Goal: Navigation & Orientation: Find specific page/section

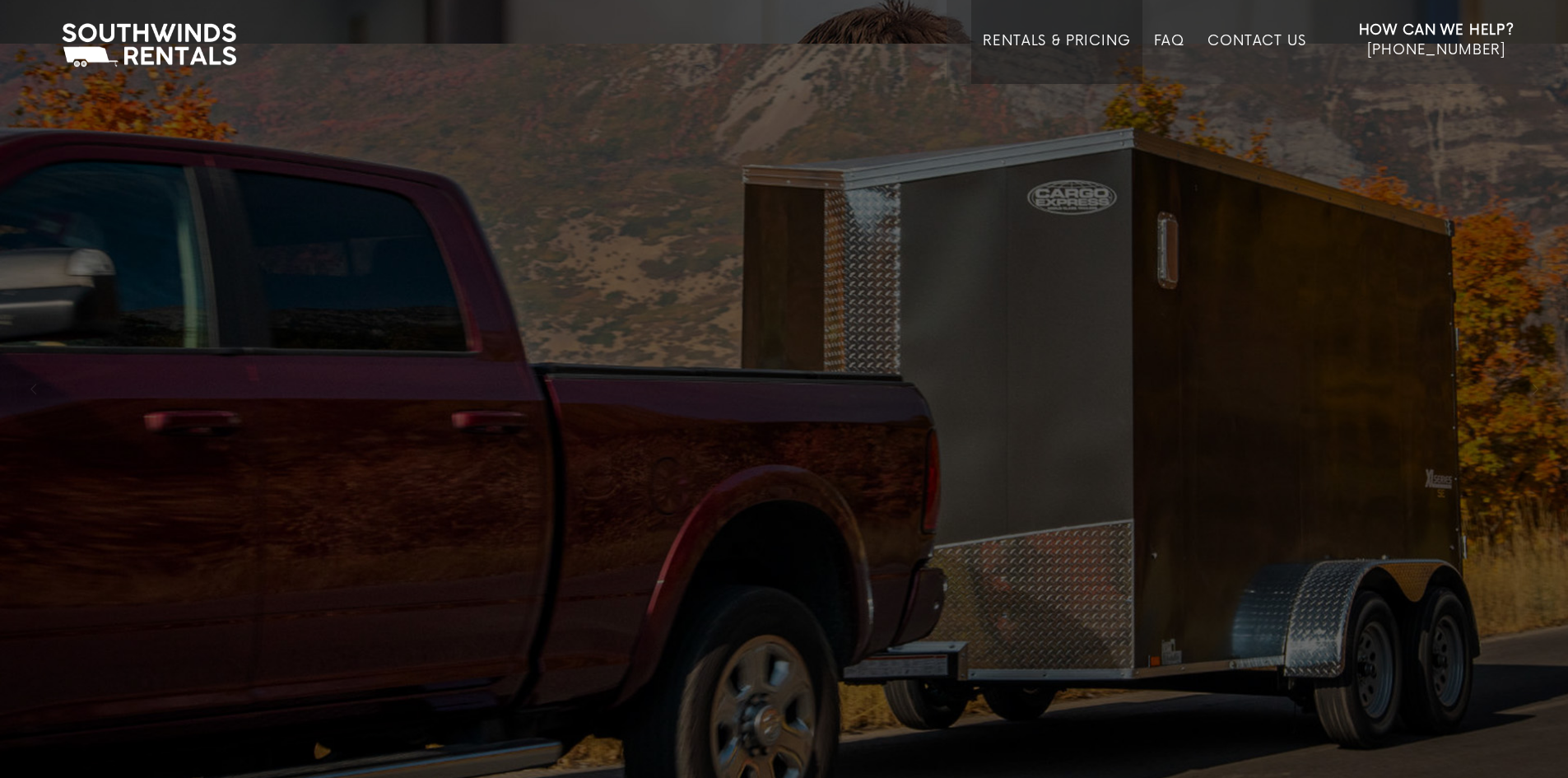
click at [1027, 41] on link "Rentals & Pricing" at bounding box center [1056, 59] width 148 height 51
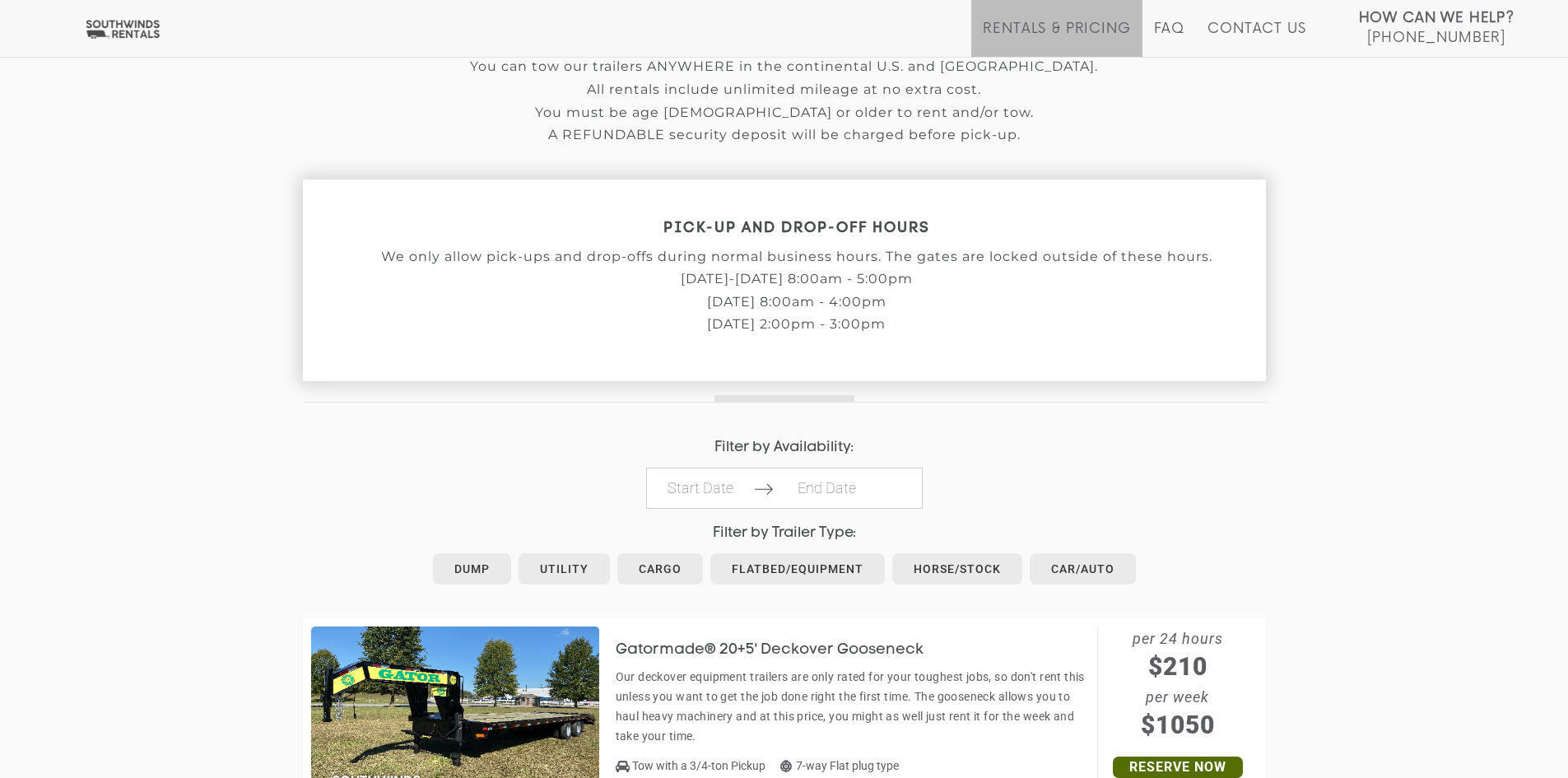
scroll to position [494, 0]
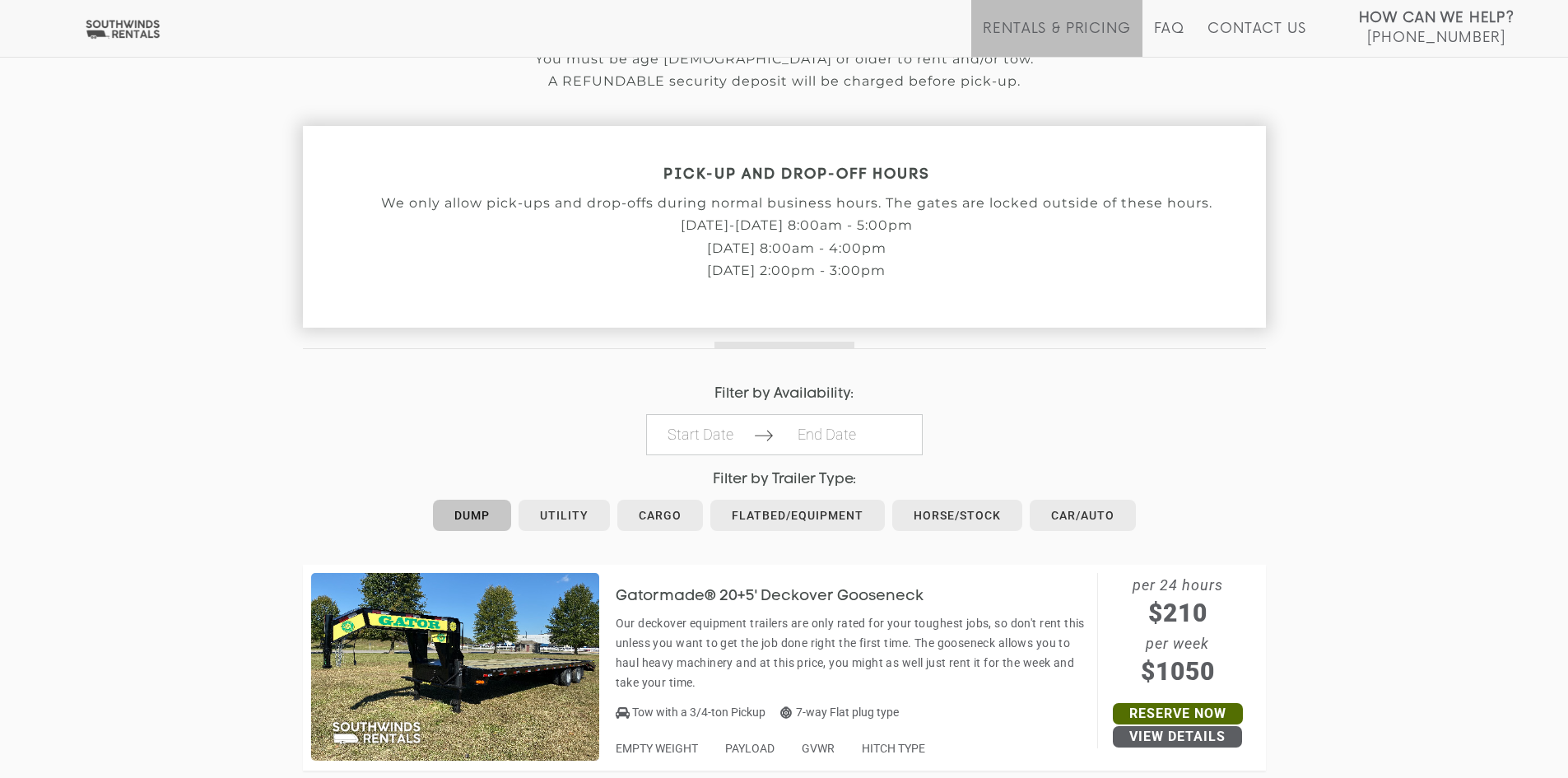
click at [444, 511] on link "Dump" at bounding box center [472, 515] width 78 height 31
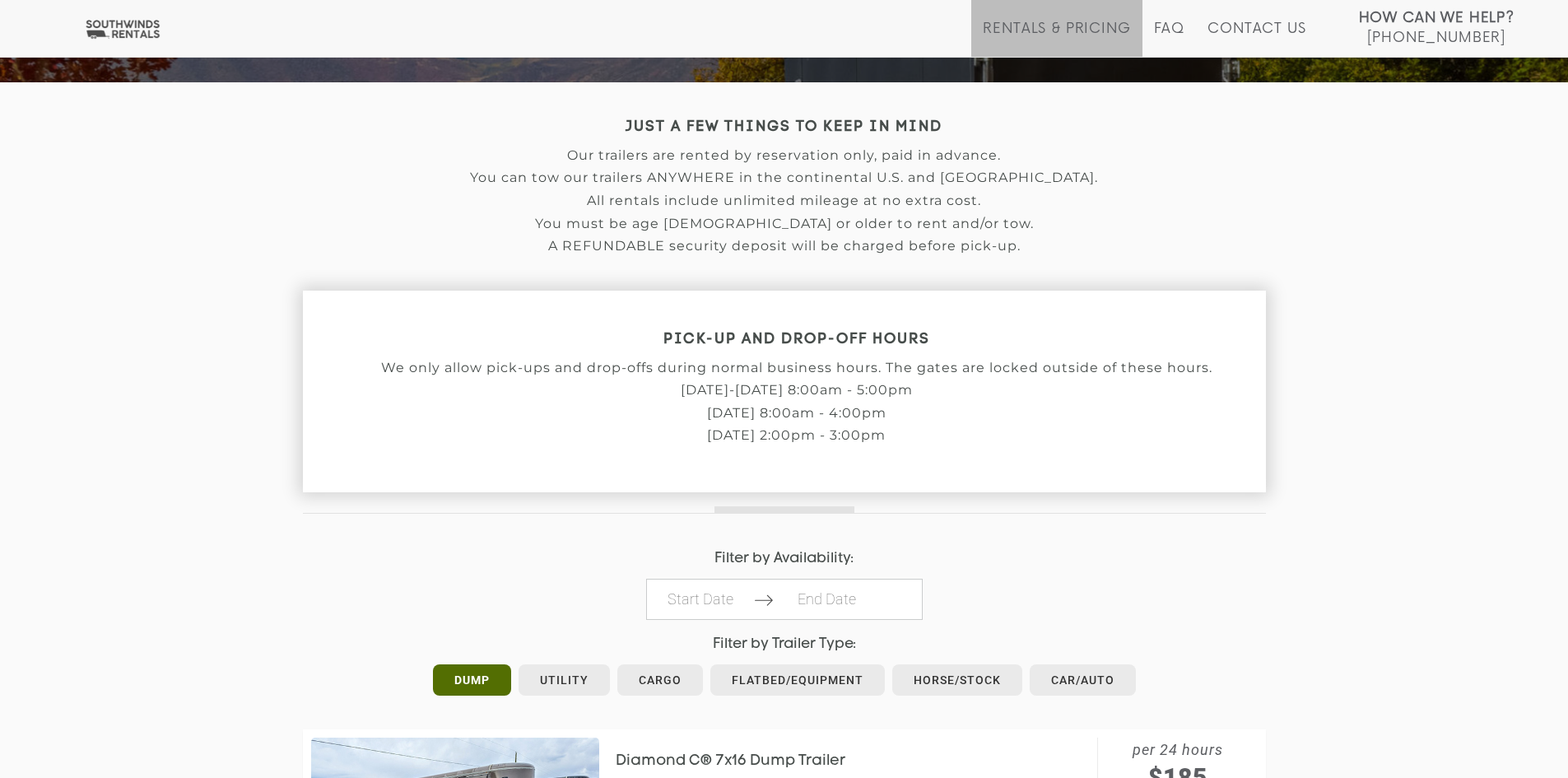
scroll to position [247, 0]
